Goal: Task Accomplishment & Management: Manage account settings

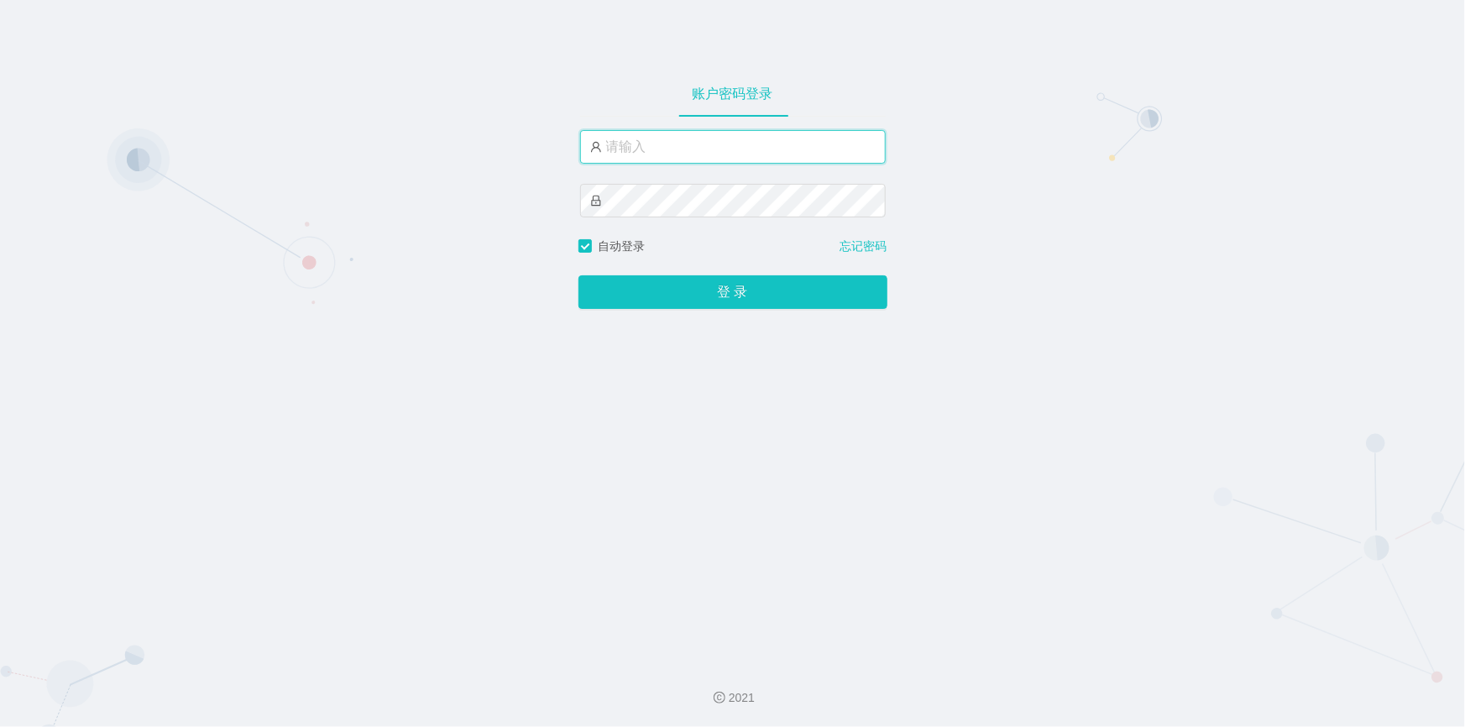
drag, startPoint x: 0, startPoint y: 0, endPoint x: 718, endPoint y: 146, distance: 732.7
click at [718, 146] on input "text" at bounding box center [733, 147] width 306 height 34
type input "jishu"
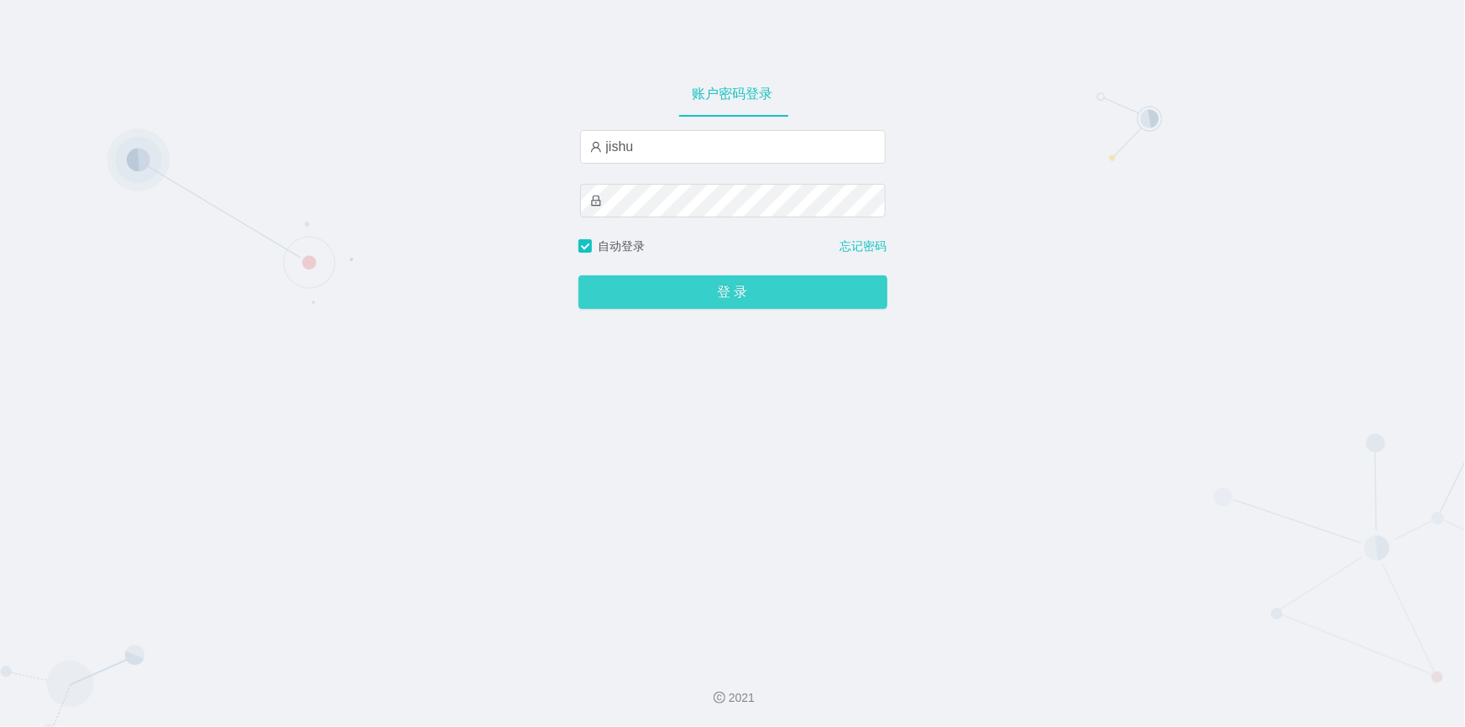
click at [661, 278] on button "登 录" at bounding box center [733, 292] width 309 height 34
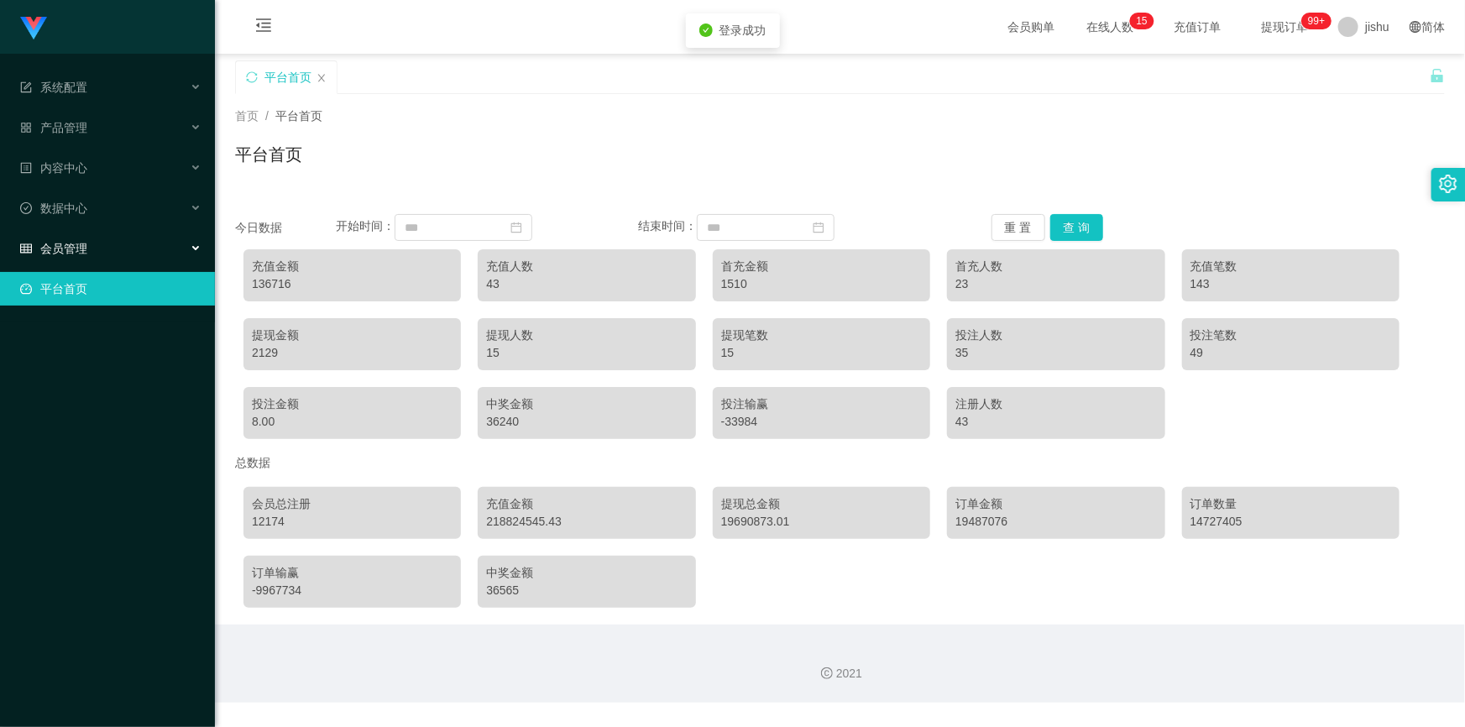
click at [100, 250] on div "会员管理" at bounding box center [107, 249] width 215 height 34
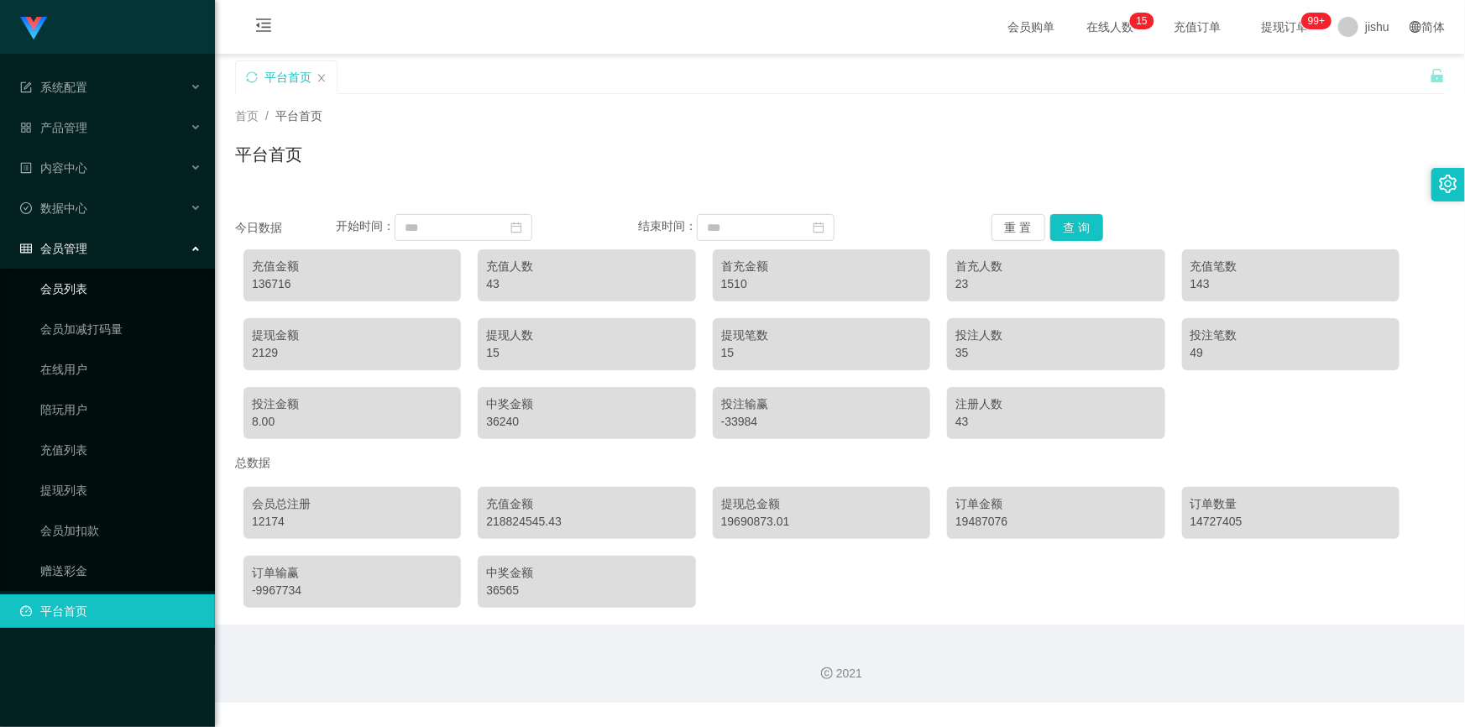
click at [92, 289] on link "会员列表" at bounding box center [120, 289] width 161 height 34
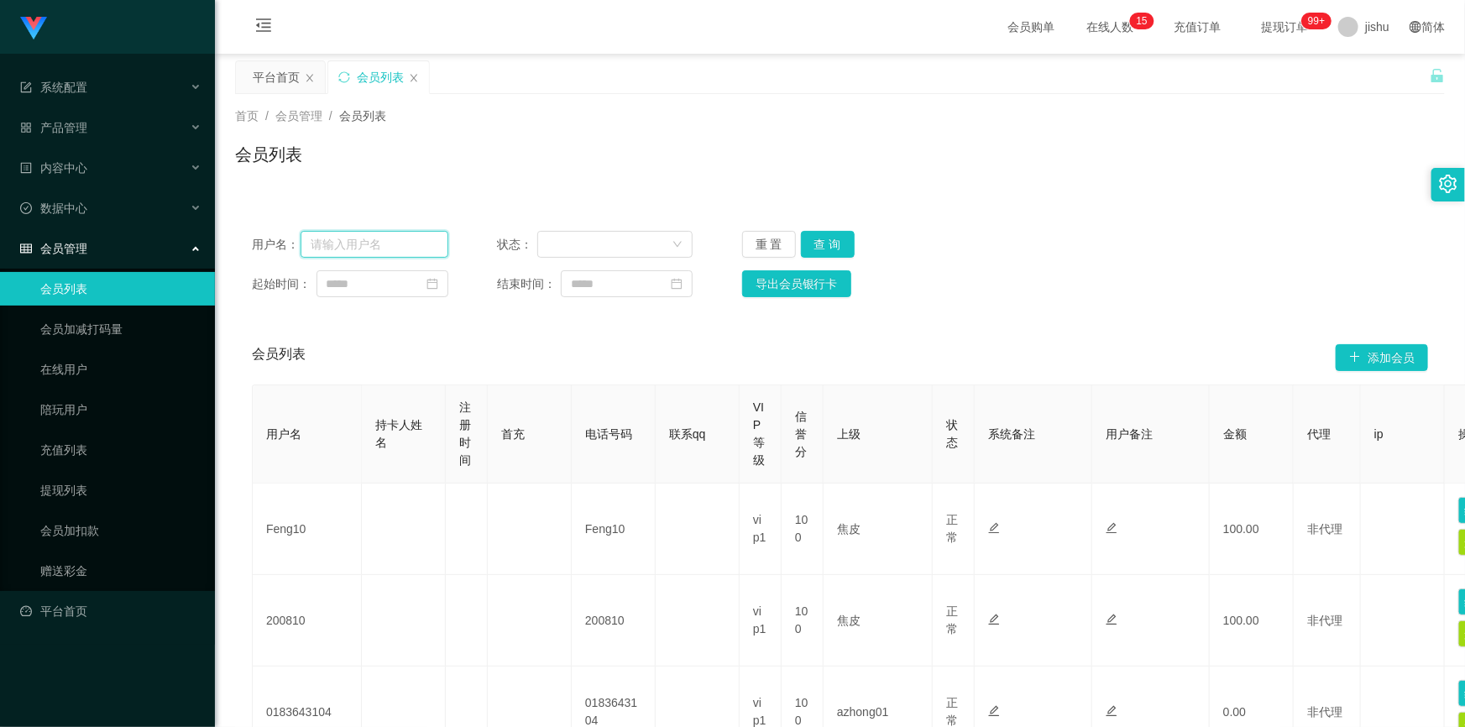
click at [401, 241] on input "text" at bounding box center [375, 244] width 148 height 27
click at [865, 170] on div "会员列表" at bounding box center [840, 161] width 1210 height 39
click at [372, 243] on input "text" at bounding box center [375, 244] width 148 height 27
type input "Lun1216"
click at [816, 242] on button "查 询" at bounding box center [828, 244] width 54 height 27
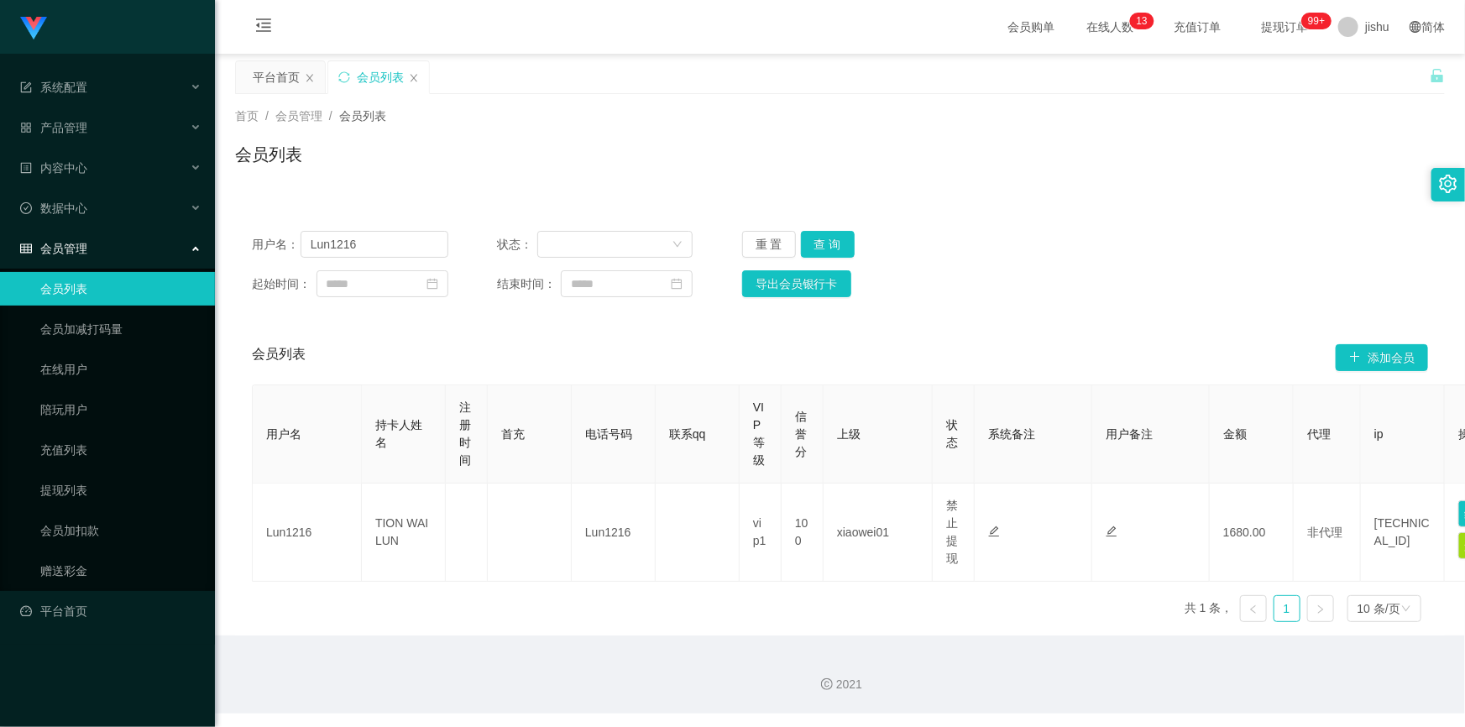
click at [739, 621] on div "用户名 持卡人姓名 注册时间 首充 电话号码 联系qq VIP等级 信誉分 上级 状态 系统备注 用户备注 金额 代理 ip 操作 Lun1216 TION …" at bounding box center [840, 510] width 1176 height 251
